Goal: Task Accomplishment & Management: Use online tool/utility

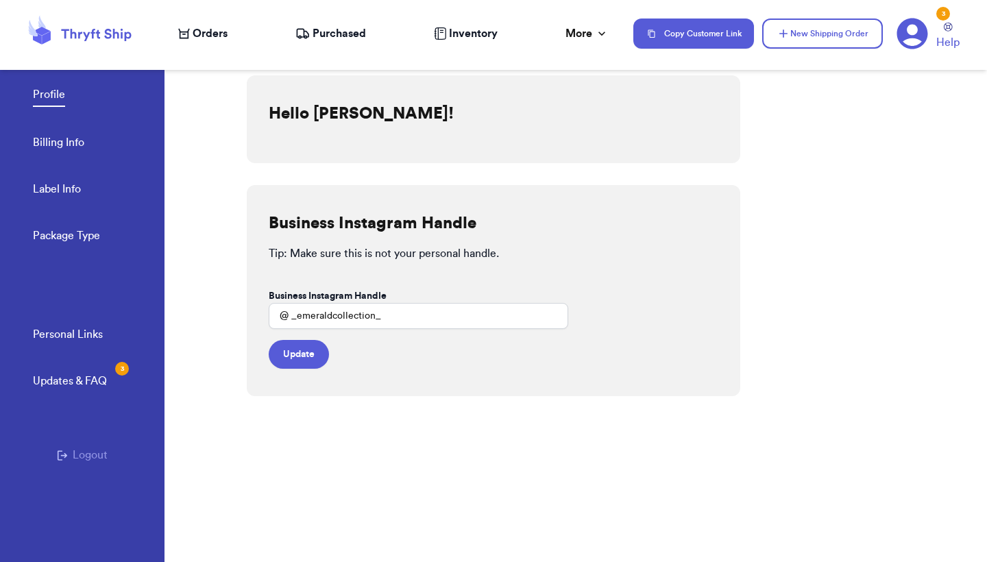
click at [203, 25] on span "Orders" at bounding box center [210, 33] width 35 height 16
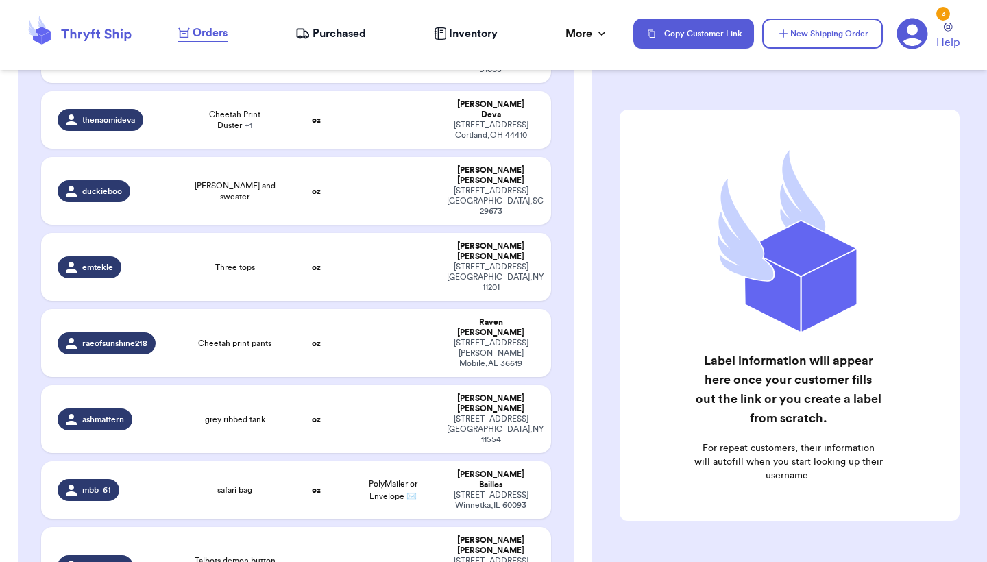
scroll to position [295, 0]
click at [236, 526] on td "Talbots demon button up" at bounding box center [235, 565] width 102 height 78
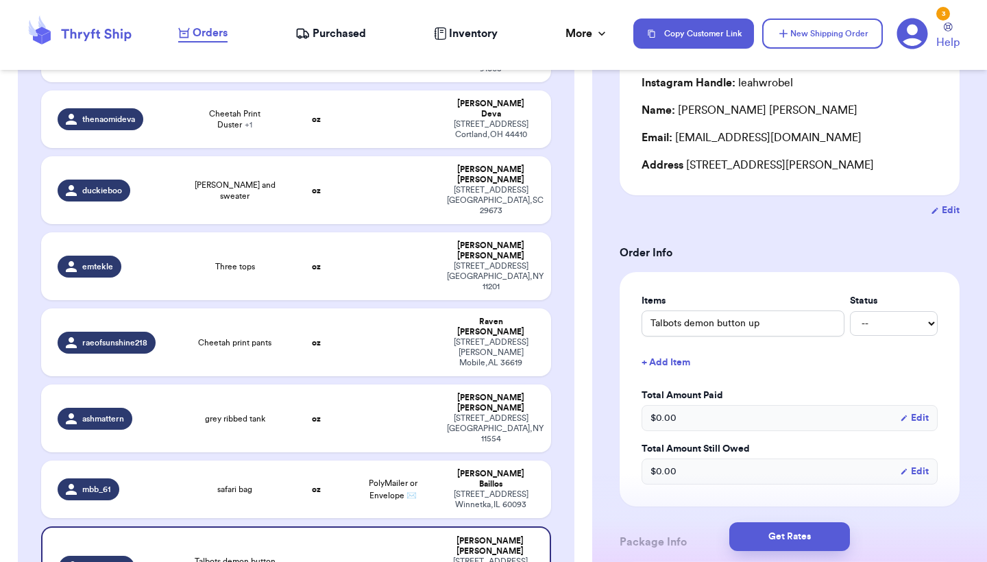
scroll to position [164, 0]
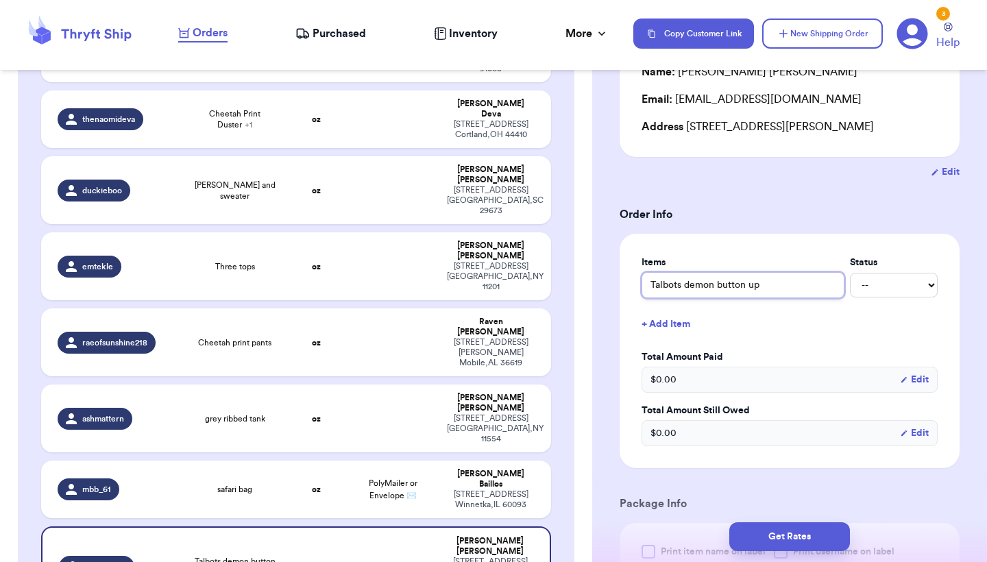
click at [723, 290] on input "Talbots demon button up" at bounding box center [742, 285] width 203 height 26
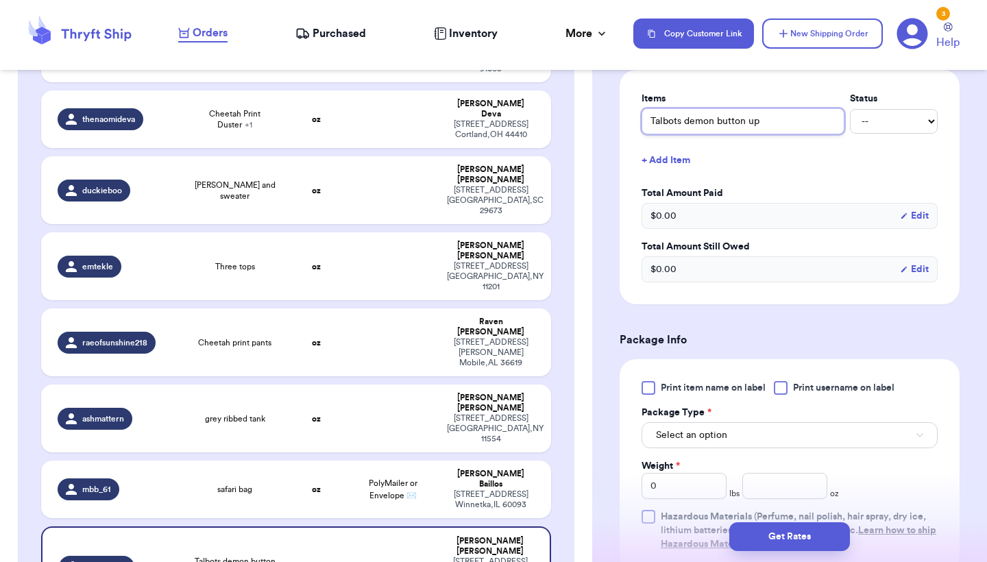
scroll to position [333, 0]
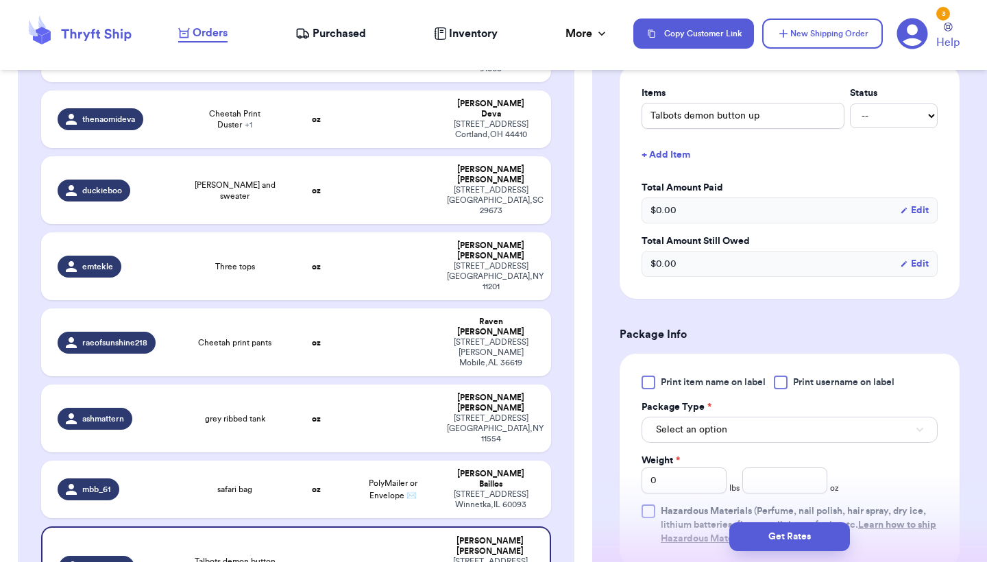
click at [693, 427] on span "Select an option" at bounding box center [691, 430] width 71 height 14
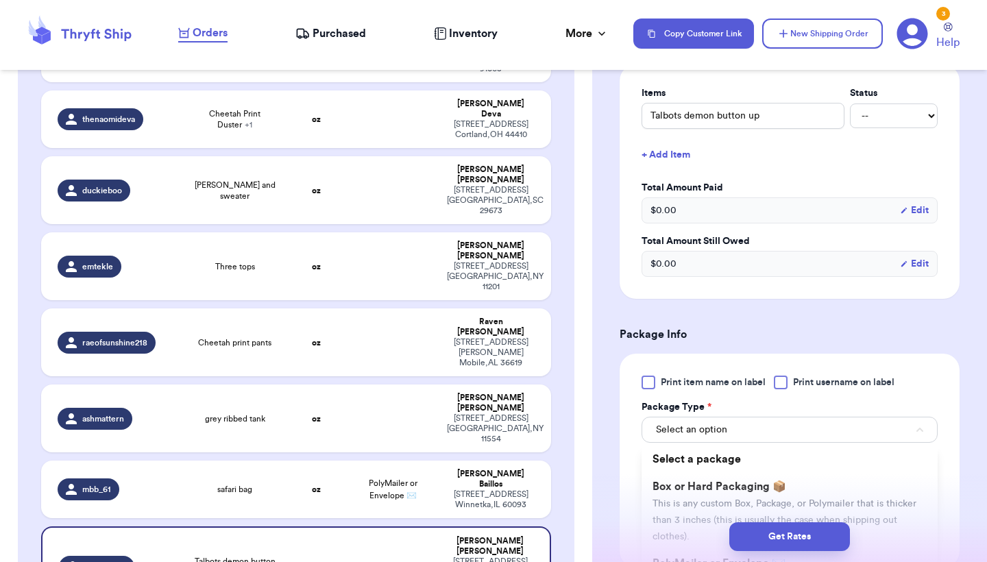
scroll to position [438, 0]
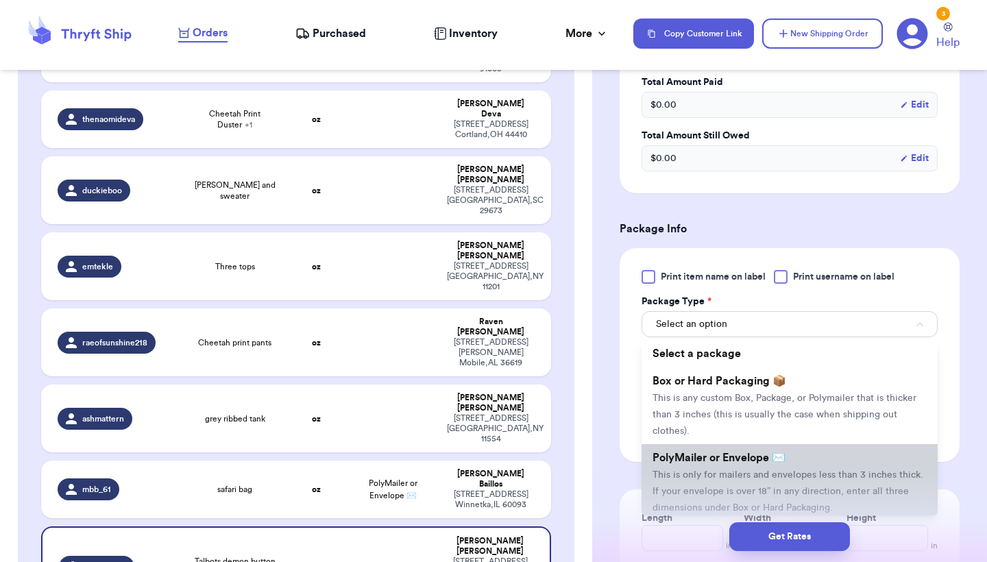
click at [693, 470] on li "PolyMailer or Envelope ✉️ This is only for mailers and envelopes less than 3 in…" at bounding box center [789, 482] width 296 height 77
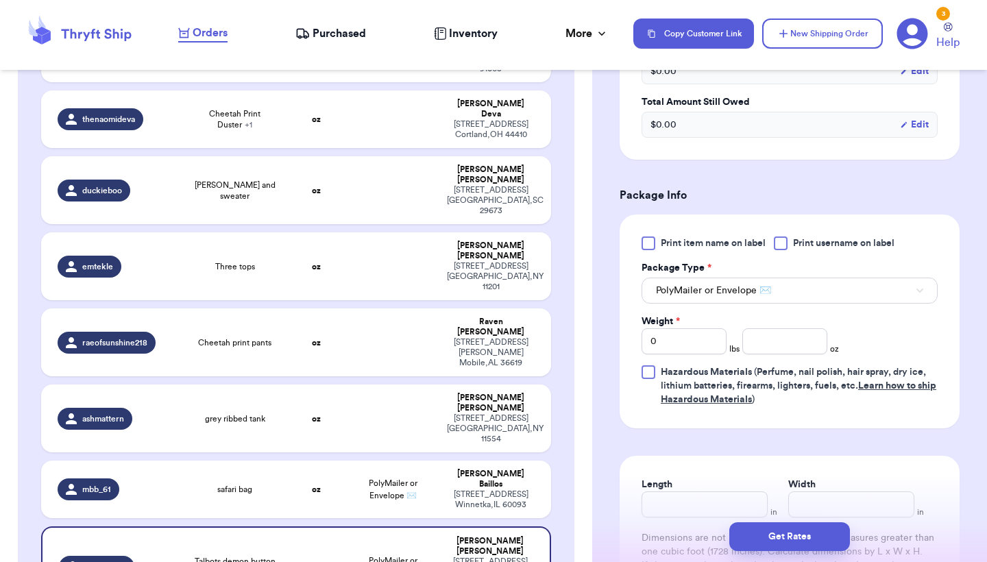
scroll to position [498, 0]
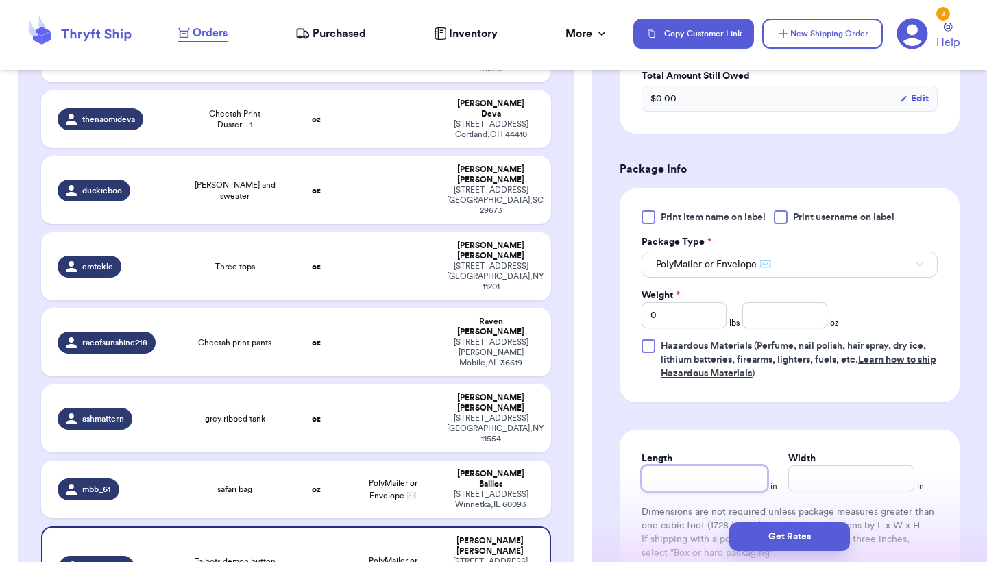
click at [675, 475] on input "Length" at bounding box center [704, 478] width 126 height 26
type input "9"
type input "9.5"
type input "9"
type input "9.6"
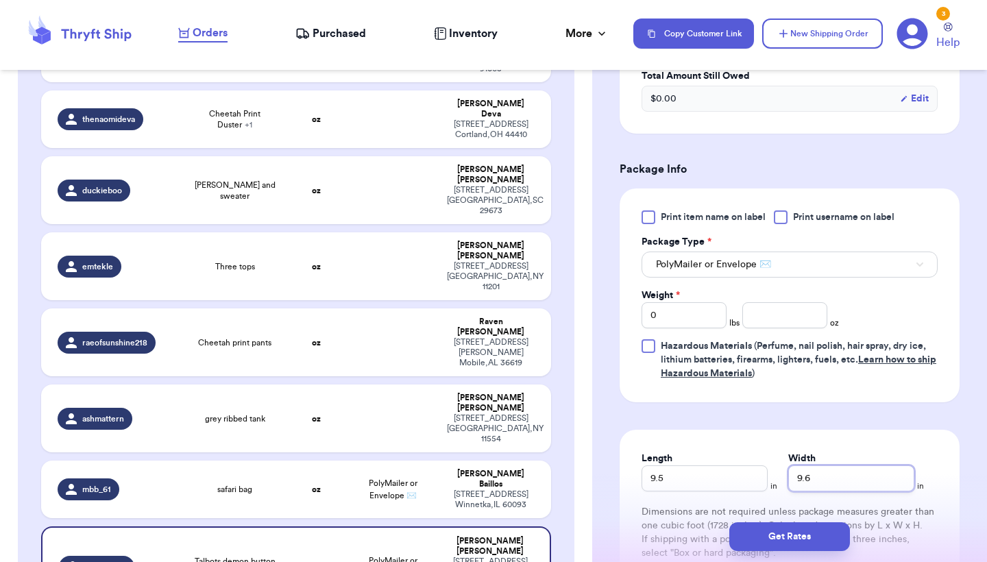
type input "9"
type input "9.5"
click at [701, 308] on input "0" at bounding box center [683, 315] width 85 height 26
click at [753, 324] on input "number" at bounding box center [784, 315] width 85 height 26
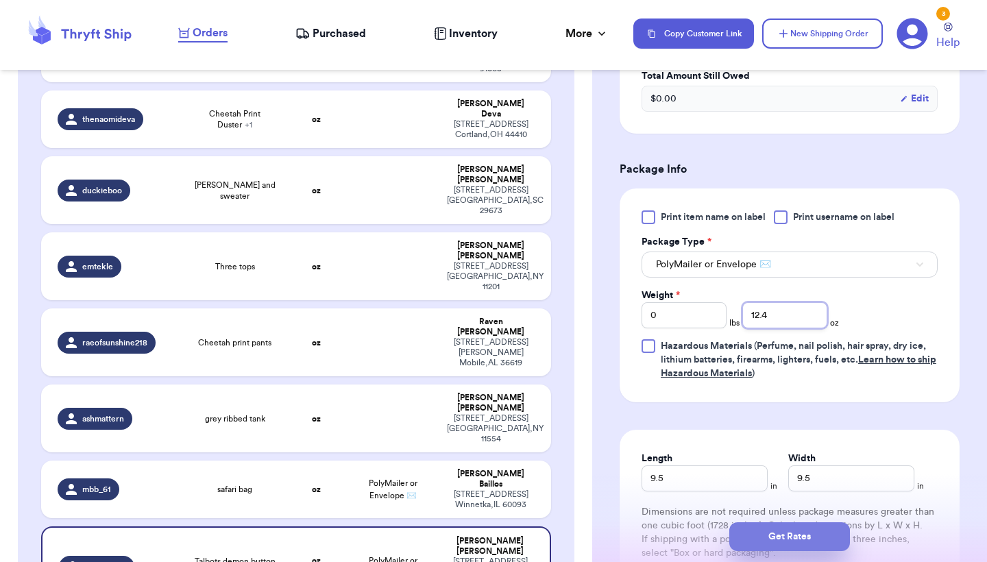
type input "12.4"
click at [832, 530] on button "Get Rates" at bounding box center [789, 536] width 121 height 29
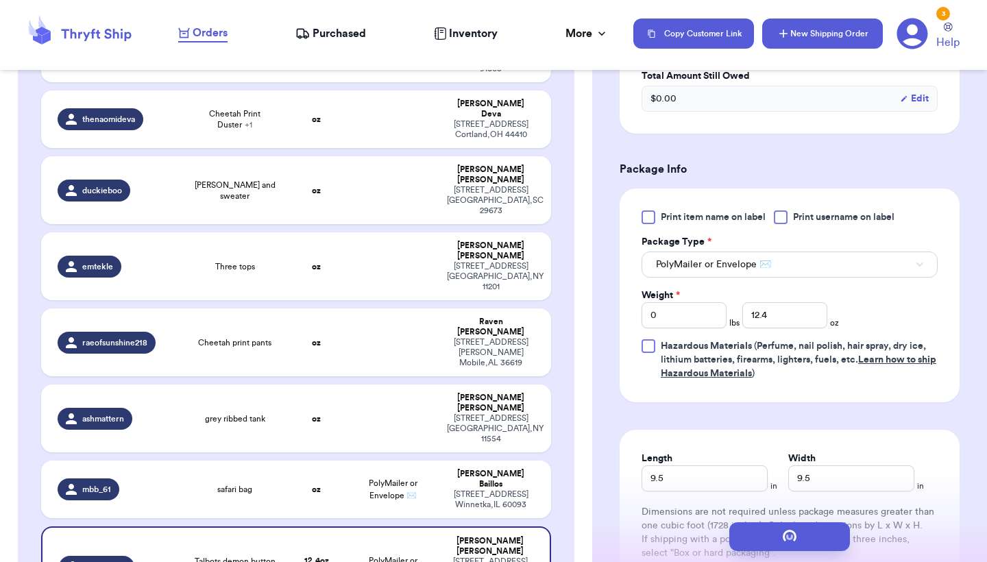
scroll to position [0, 0]
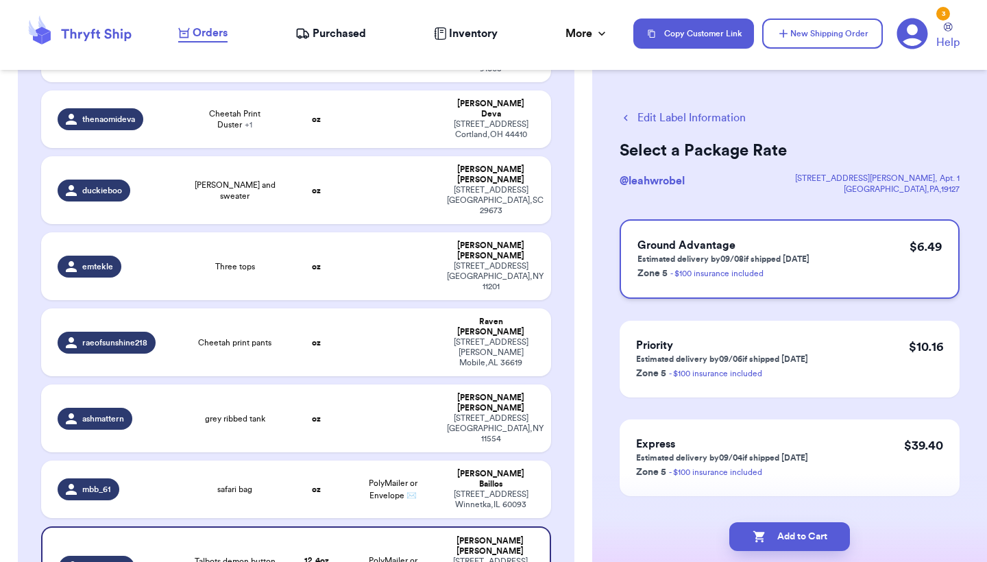
click at [810, 258] on div "Ground Advantage Estimated delivery by 09/08 if shipped [DATE] Zone 5 - $100 in…" at bounding box center [789, 258] width 340 height 79
click at [770, 535] on button "Add to Cart" at bounding box center [789, 536] width 121 height 29
checkbox input "true"
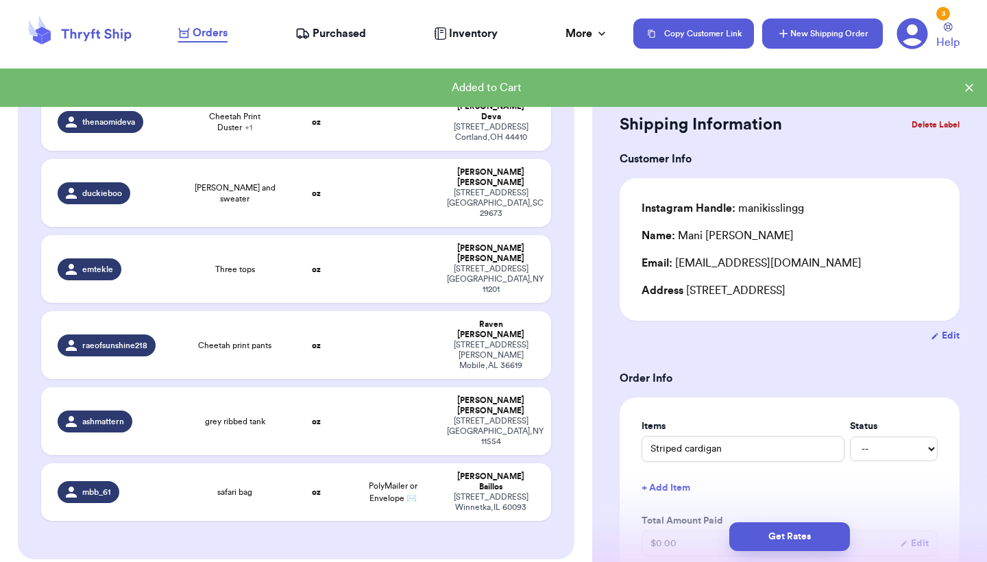
click at [790, 40] on icon "button" at bounding box center [783, 34] width 14 height 14
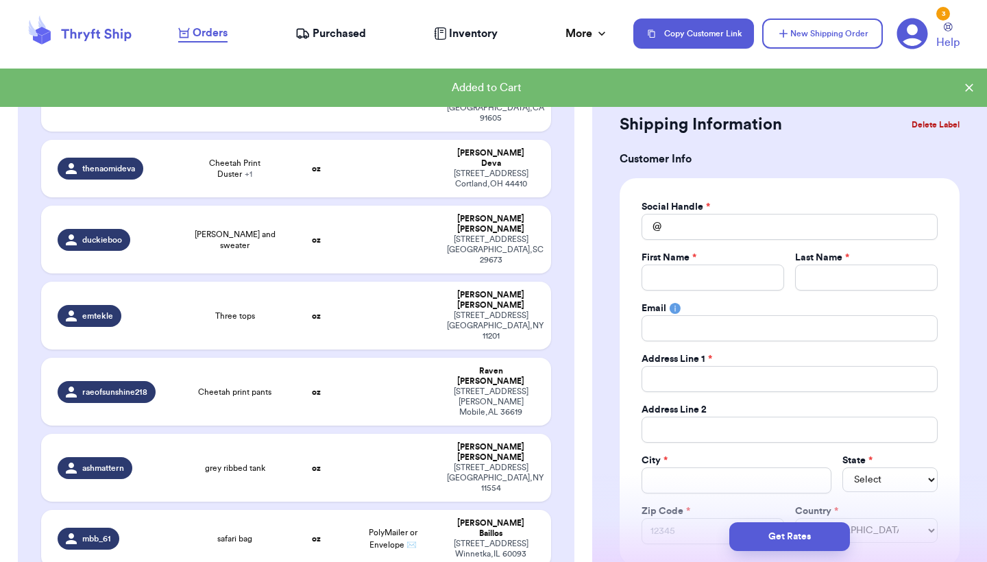
click at [957, 128] on button "Delete Label" at bounding box center [935, 125] width 59 height 30
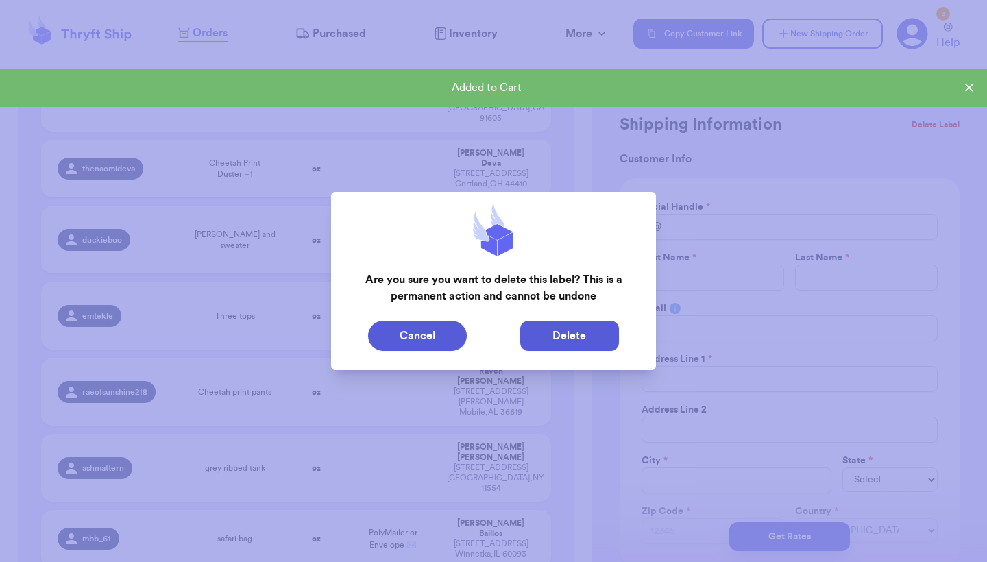
click at [563, 336] on button "Delete" at bounding box center [569, 336] width 99 height 30
type input "Striped cardigan"
